Goal: Task Accomplishment & Management: Use online tool/utility

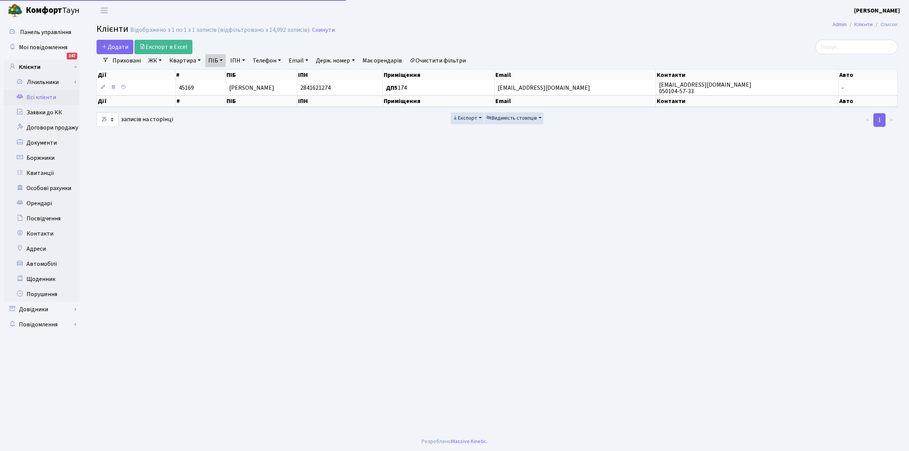
select select "25"
drag, startPoint x: 440, startPoint y: 63, endPoint x: 257, endPoint y: 69, distance: 183.5
click at [440, 61] on link "Очистити фільтри" at bounding box center [438, 60] width 63 height 13
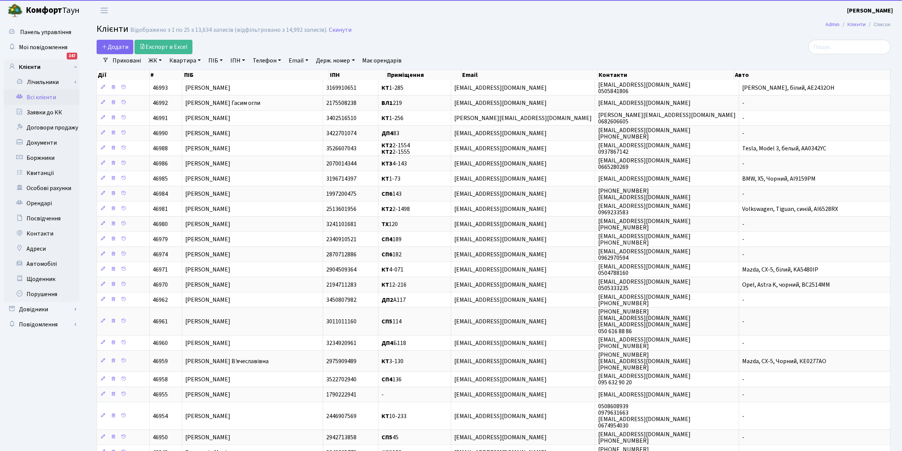
click at [185, 60] on link "Квартира" at bounding box center [185, 60] width 38 height 13
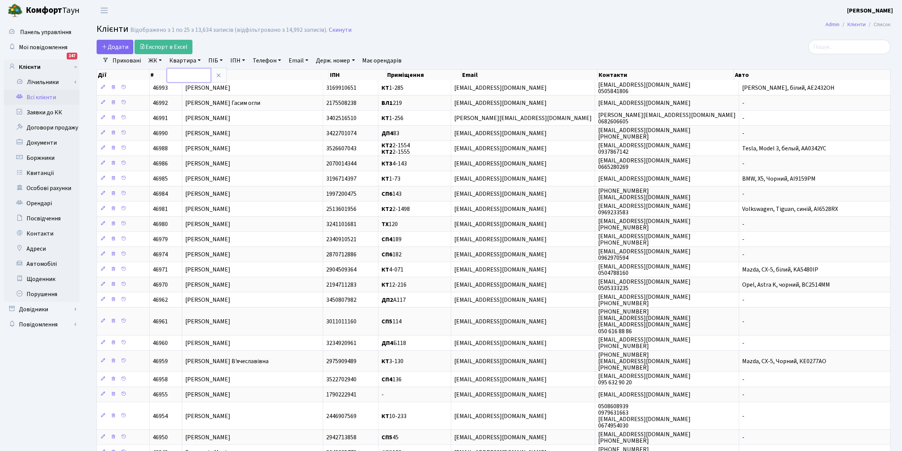
click at [190, 76] on input "text" at bounding box center [189, 75] width 44 height 14
type input "3-487"
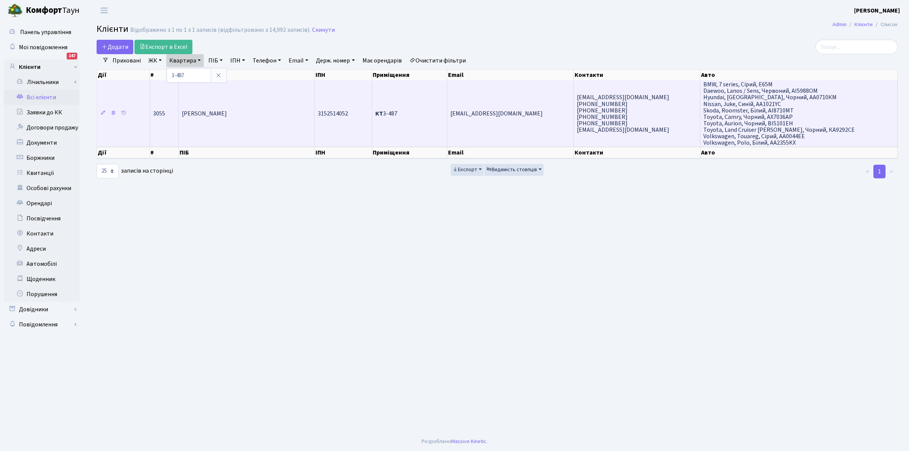
click at [210, 114] on span "[PERSON_NAME]" at bounding box center [204, 114] width 45 height 8
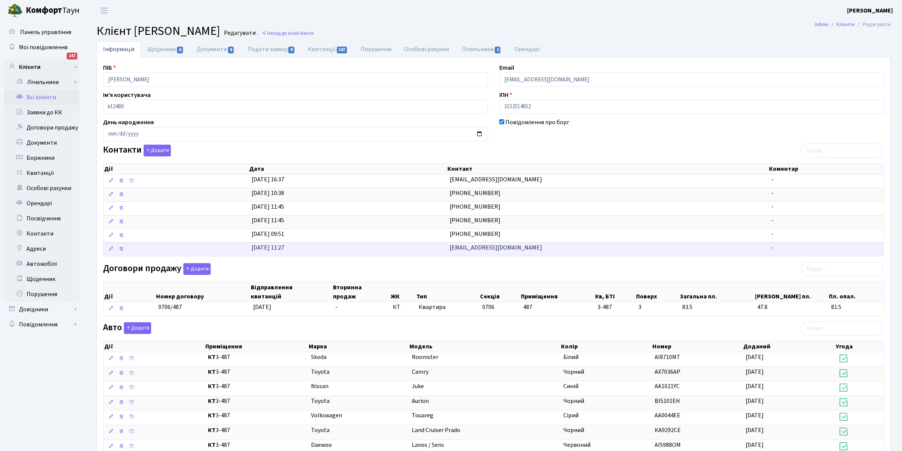
click at [499, 249] on span "[EMAIL_ADDRESS][DOMAIN_NAME]" at bounding box center [496, 248] width 92 height 8
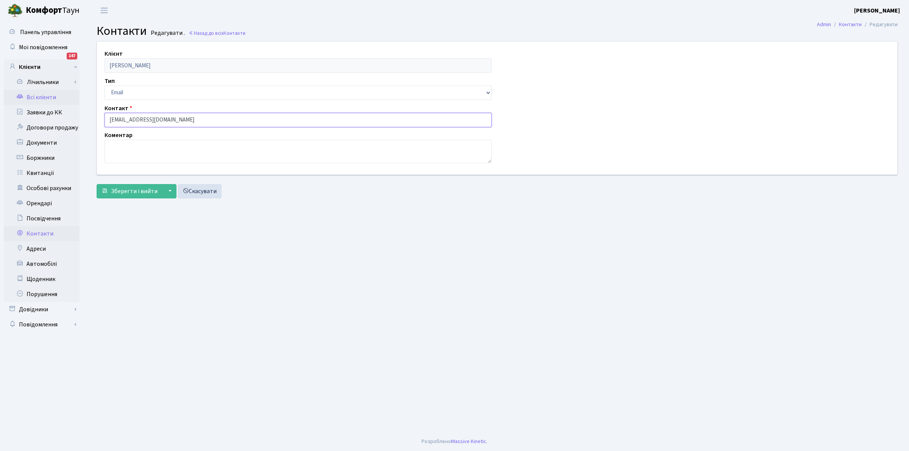
drag, startPoint x: 183, startPoint y: 120, endPoint x: 56, endPoint y: 96, distance: 129.2
click at [56, 96] on div "Панель управління Мої повідомлення 147 Клієнти Лічильники" at bounding box center [454, 226] width 909 height 411
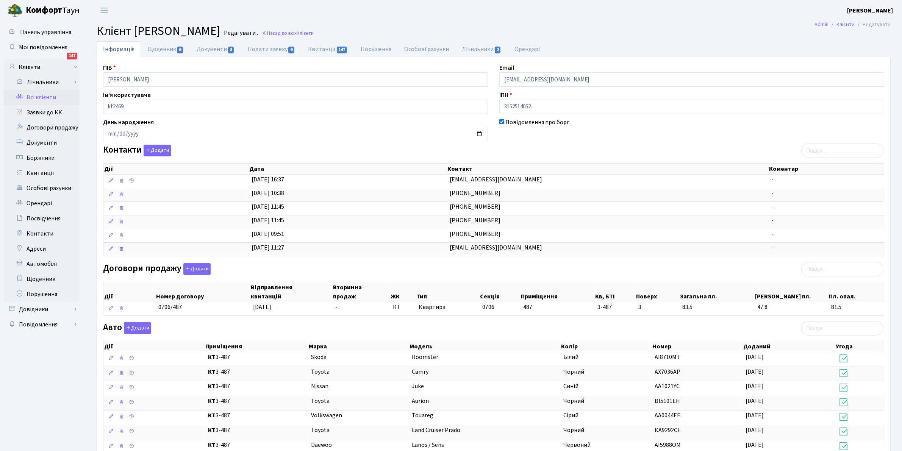
click at [42, 92] on link "Всі клієнти" at bounding box center [42, 97] width 76 height 15
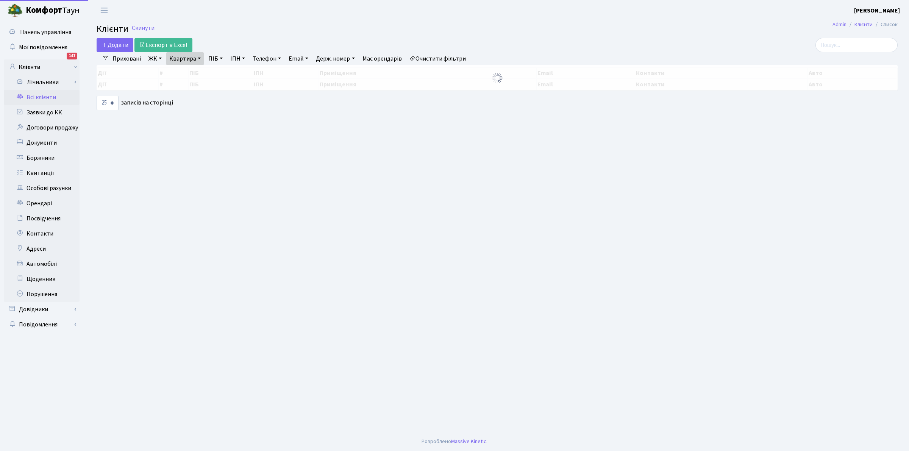
select select "25"
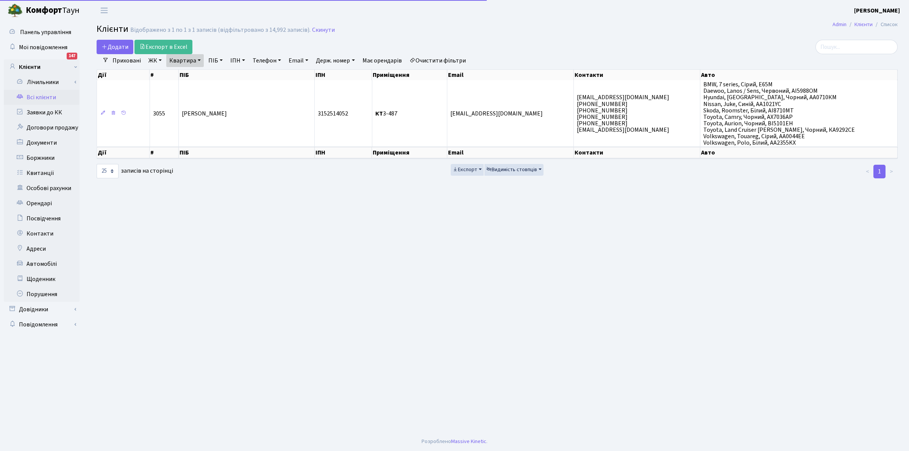
click at [188, 58] on link "Квартира" at bounding box center [185, 60] width 38 height 13
type input "7"
click at [210, 59] on link "ПІБ" at bounding box center [215, 60] width 20 height 13
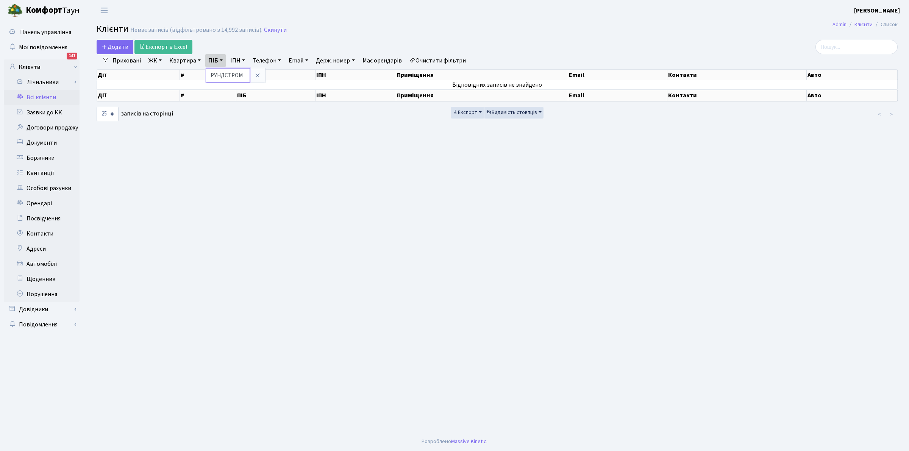
type input "РУНДСТРОМ"
